Goal: Information Seeking & Learning: Learn about a topic

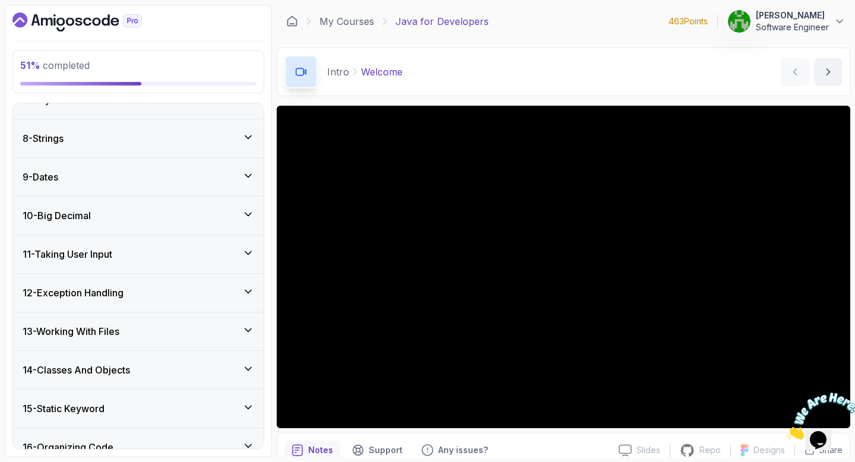
scroll to position [448, 0]
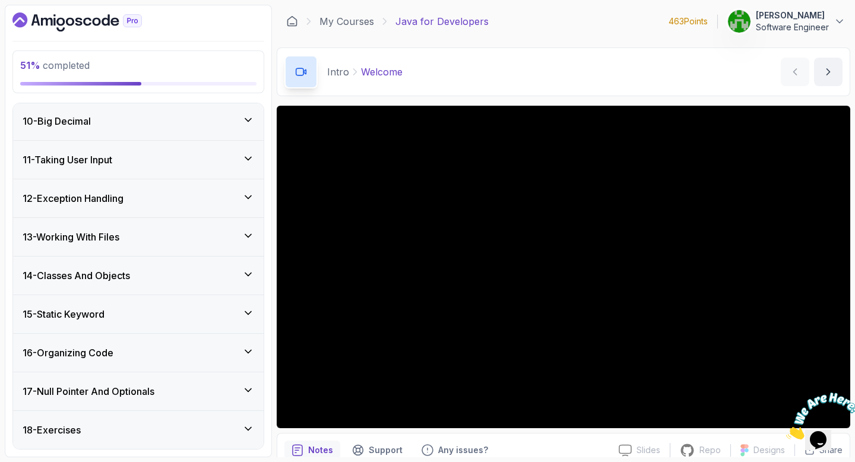
click at [176, 196] on div "12 - Exception Handling" at bounding box center [139, 198] width 232 height 14
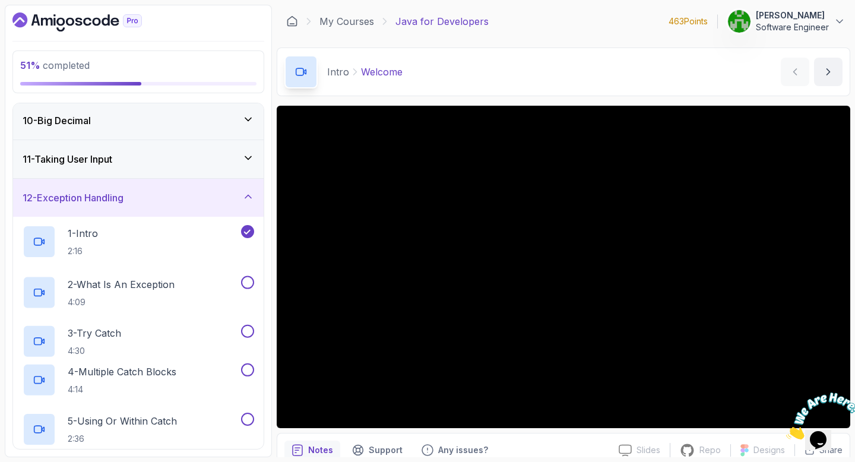
scroll to position [348, 0]
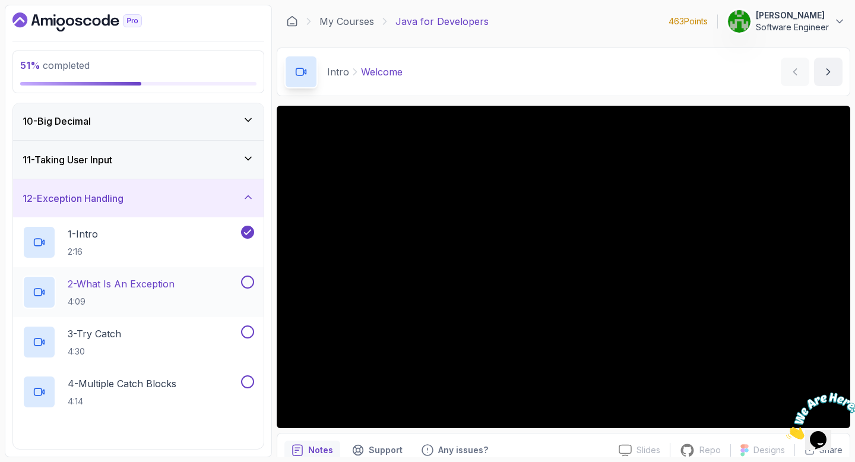
click at [187, 298] on div "2 - What Is An Exception 4:09" at bounding box center [131, 291] width 216 height 33
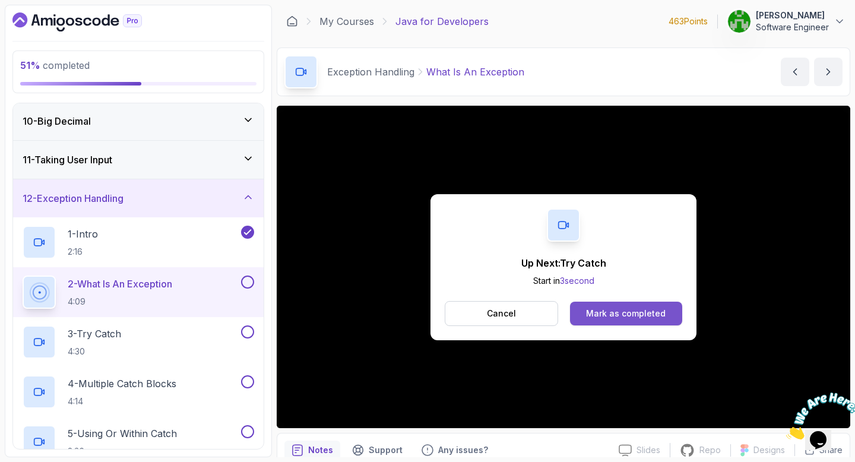
click at [613, 307] on button "Mark as completed" at bounding box center [626, 314] width 112 height 24
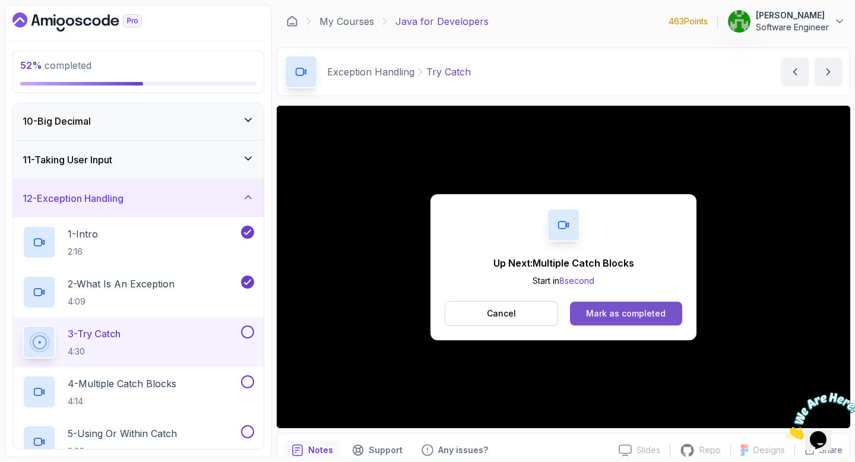
click at [585, 321] on button "Mark as completed" at bounding box center [626, 314] width 112 height 24
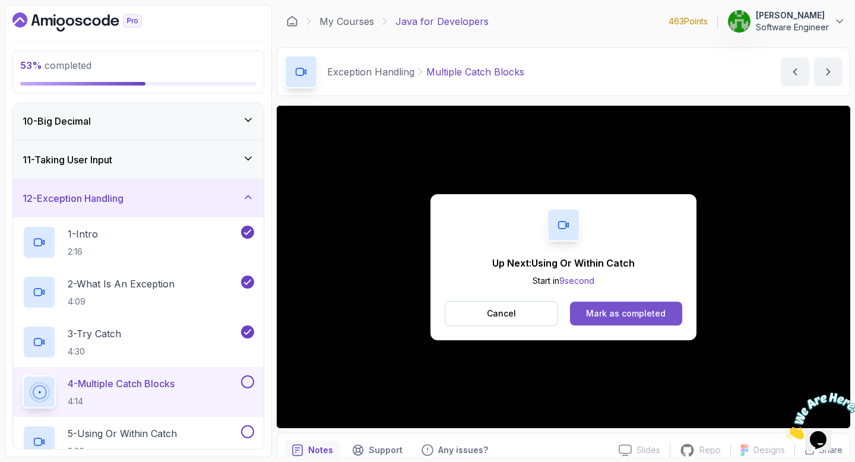
click at [594, 311] on div "Mark as completed" at bounding box center [626, 313] width 80 height 12
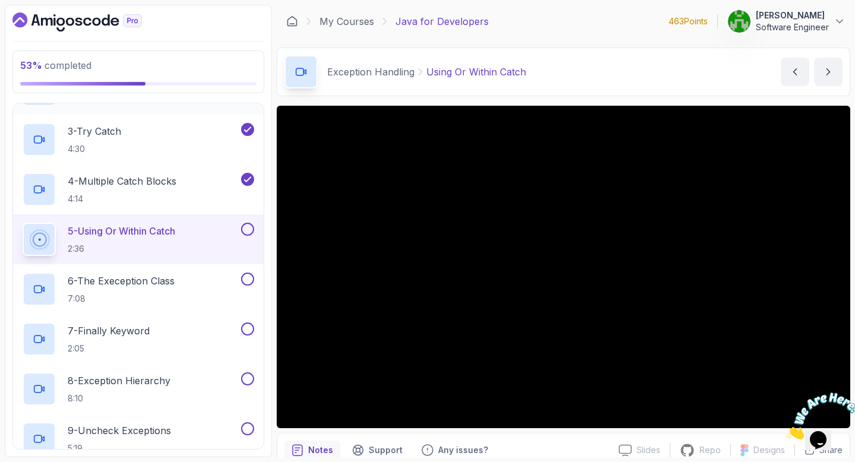
scroll to position [622, 0]
